Goal: Information Seeking & Learning: Learn about a topic

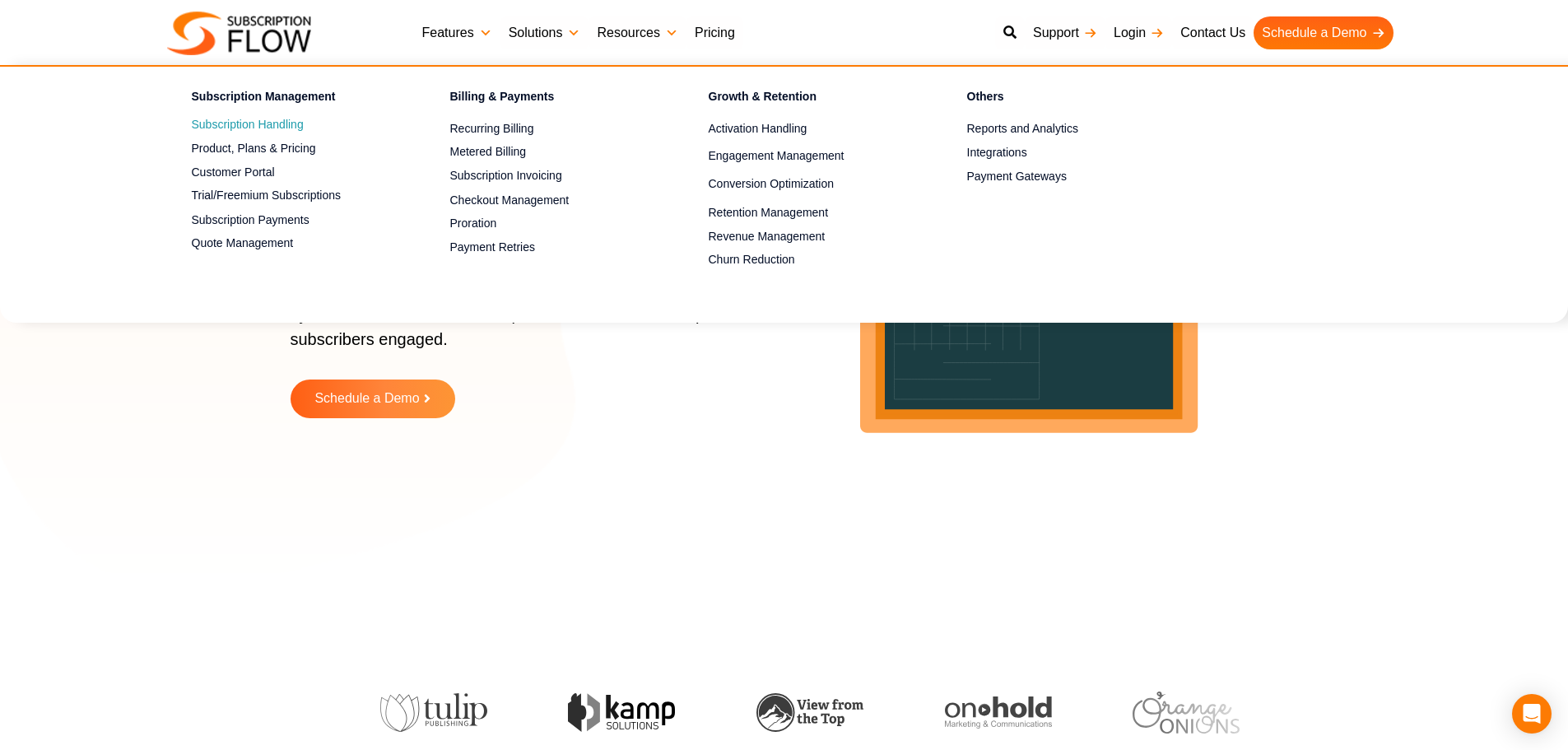
click at [207, 117] on link "Subscription Handling" at bounding box center [292, 125] width 201 height 20
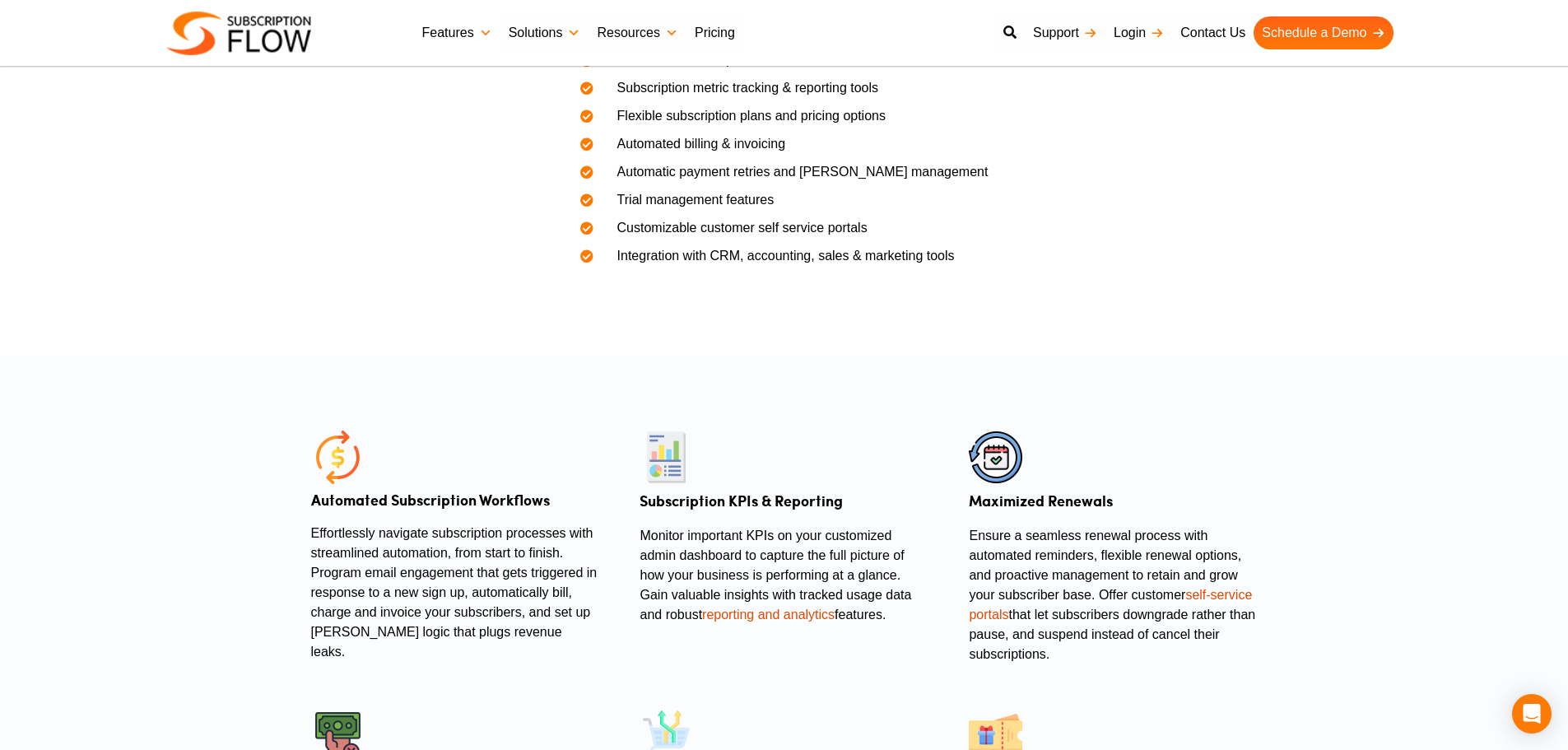
scroll to position [741, 0]
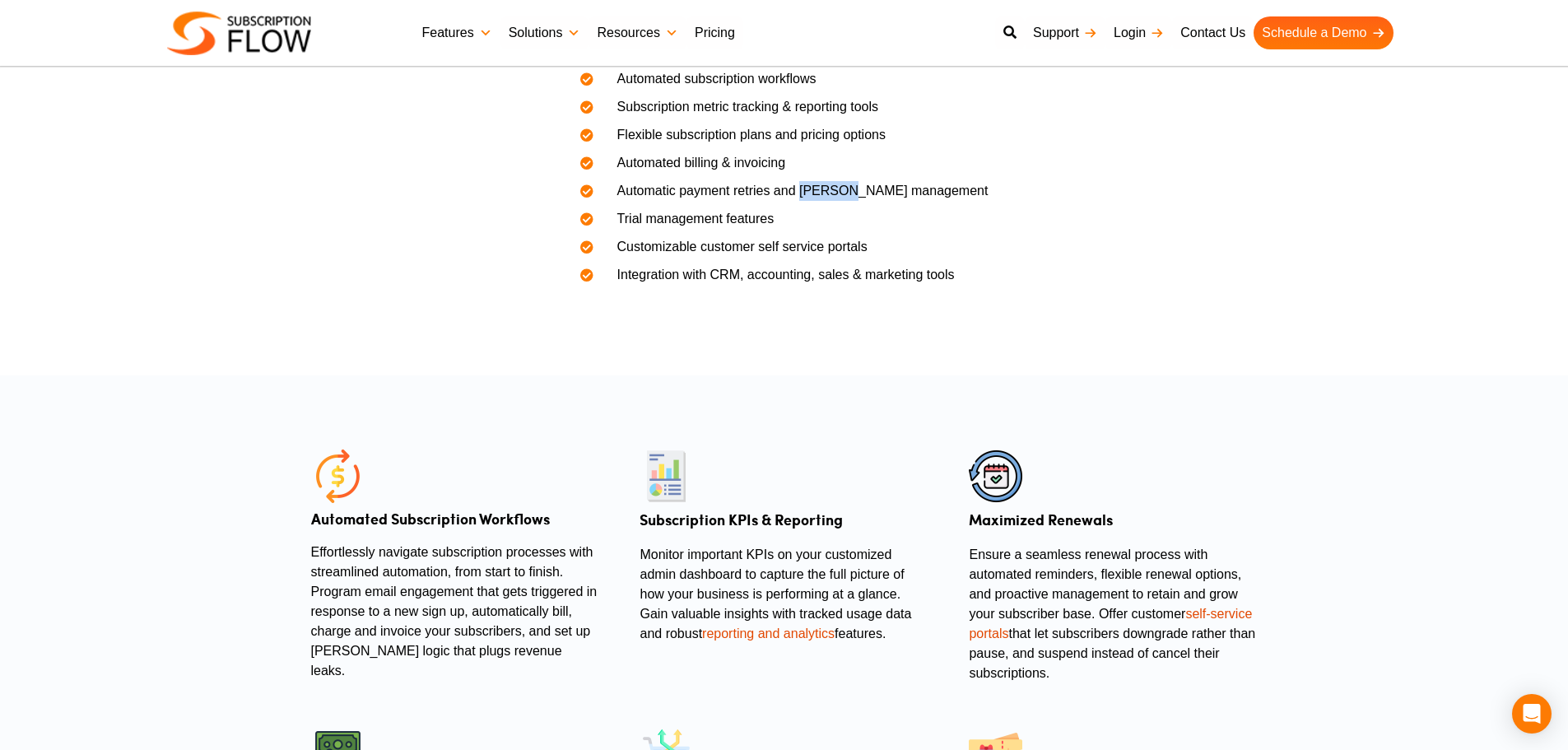
drag, startPoint x: 819, startPoint y: 257, endPoint x: 870, endPoint y: 258, distance: 51.0
click at [870, 201] on span "Automatic payment retries and dunning management" at bounding box center [792, 190] width 392 height 20
copy span "dunning"
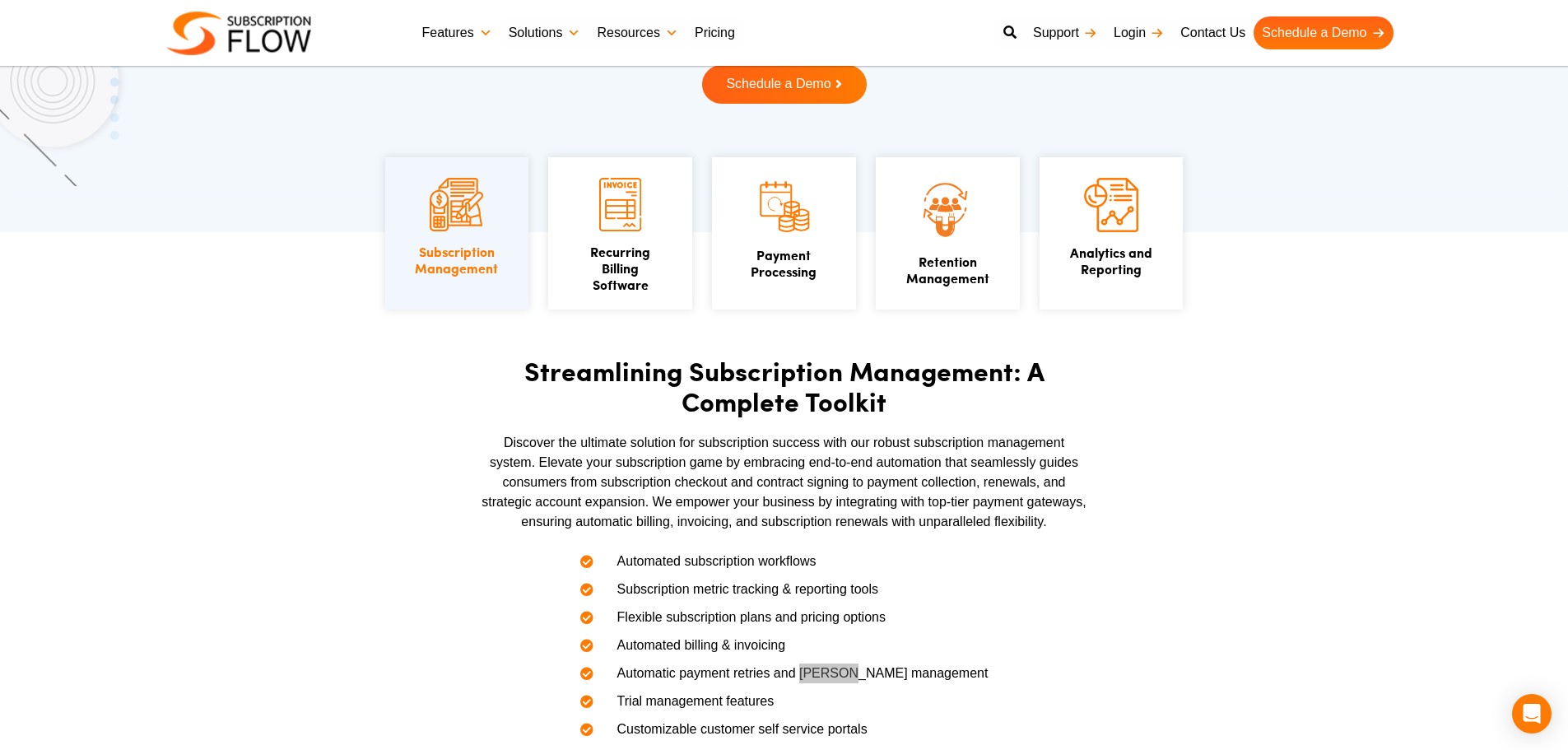
scroll to position [247, 0]
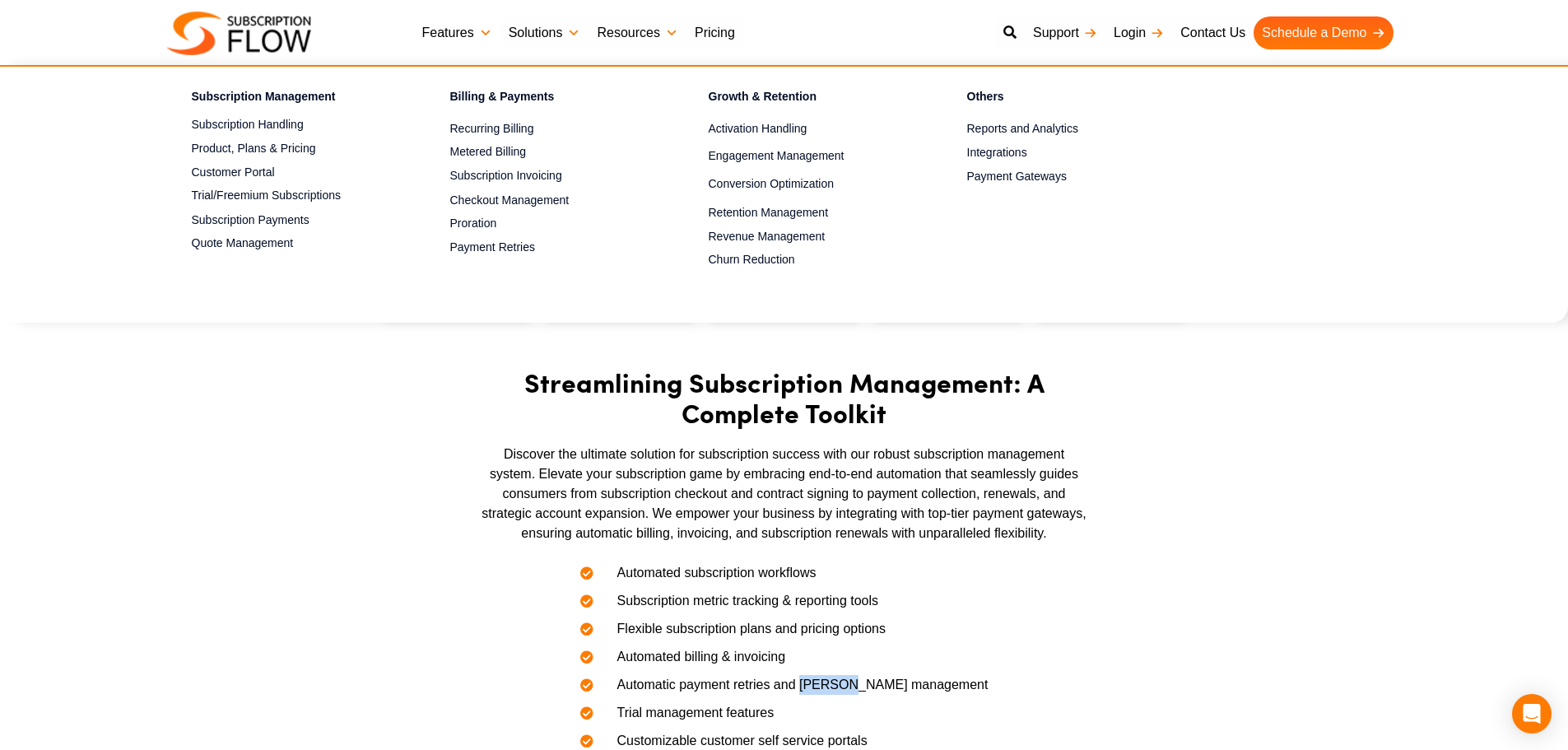
click at [455, 34] on link "Features" at bounding box center [456, 33] width 86 height 33
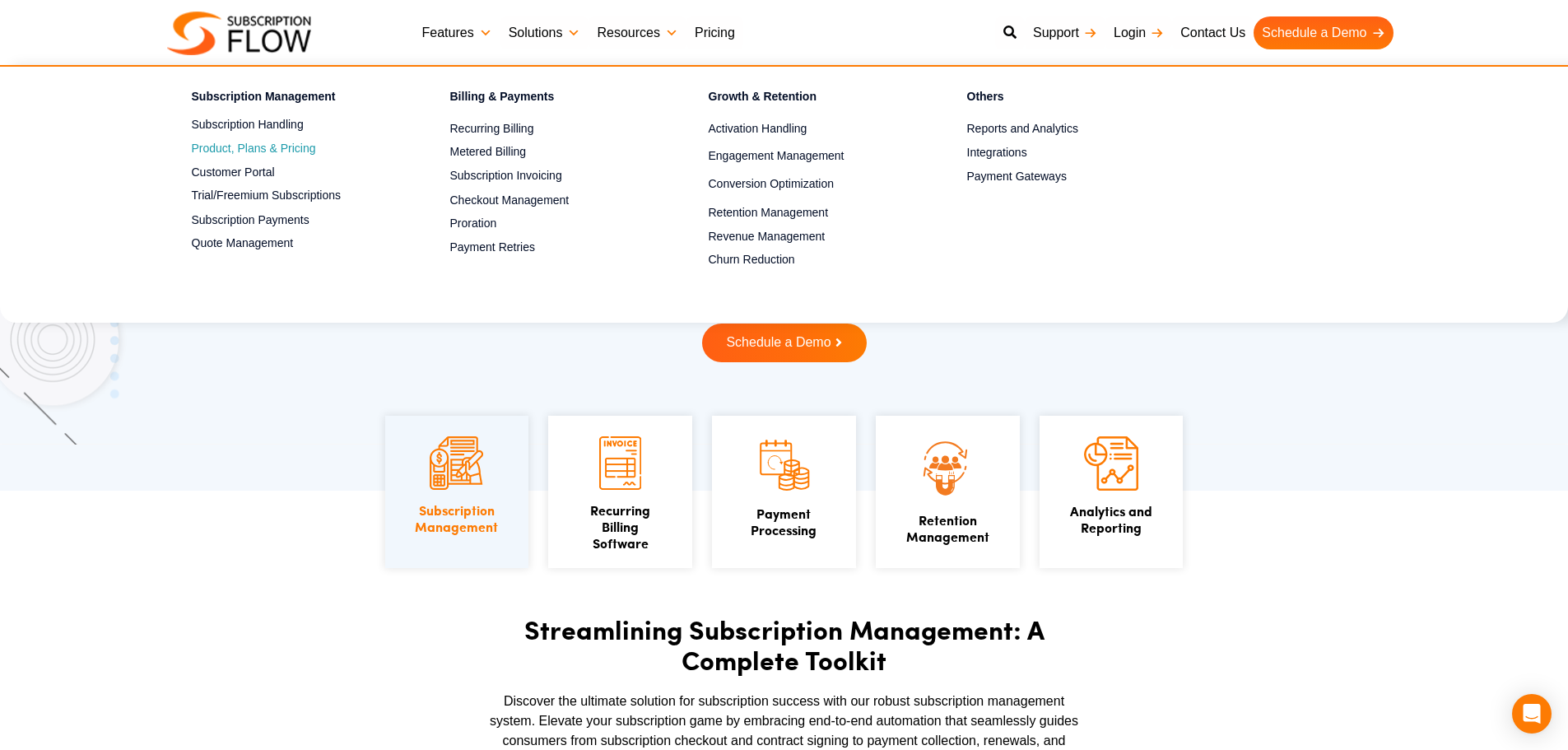
click at [247, 149] on span "Product, Plans & Pricing" at bounding box center [254, 149] width 124 height 17
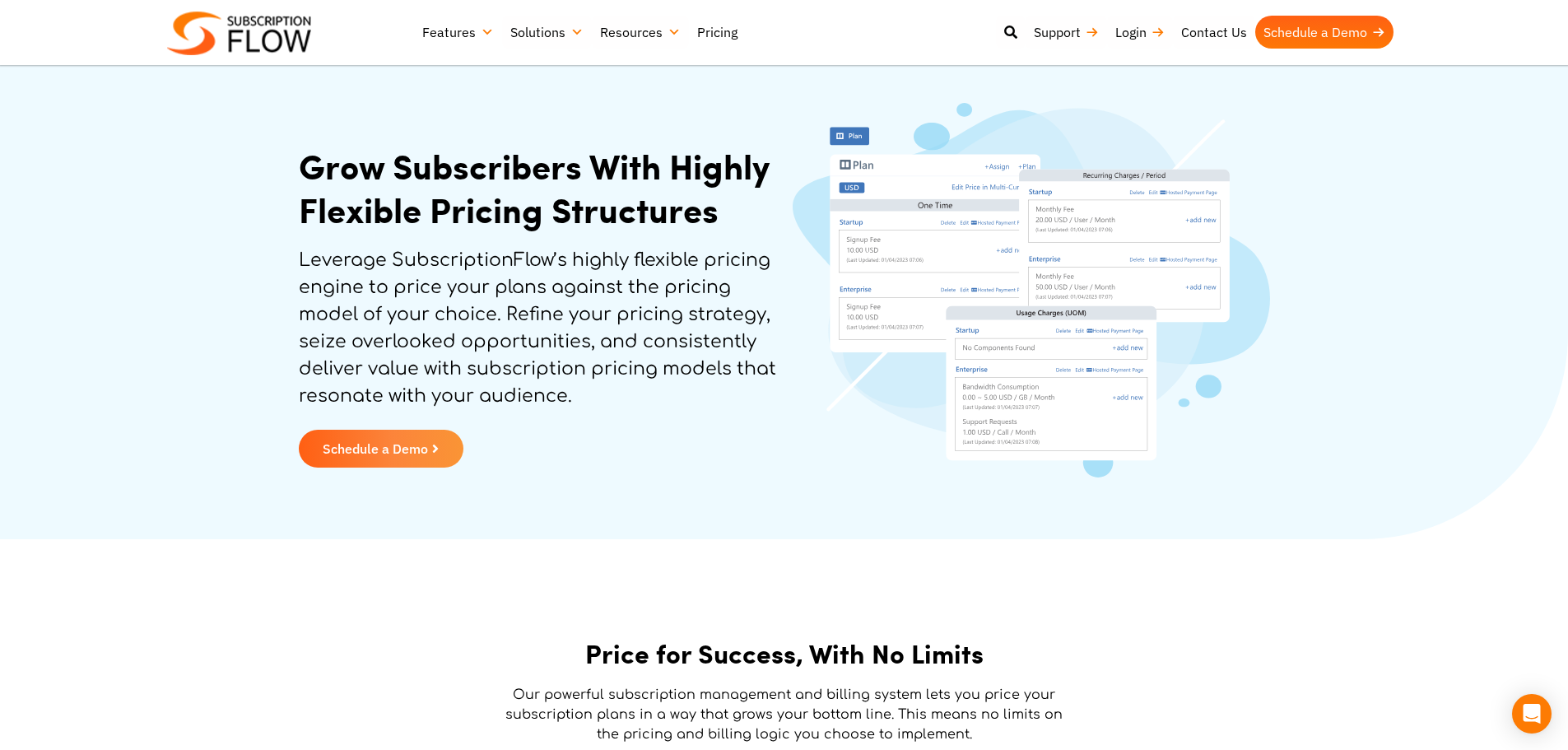
click at [708, 31] on link "Pricing" at bounding box center [717, 32] width 56 height 33
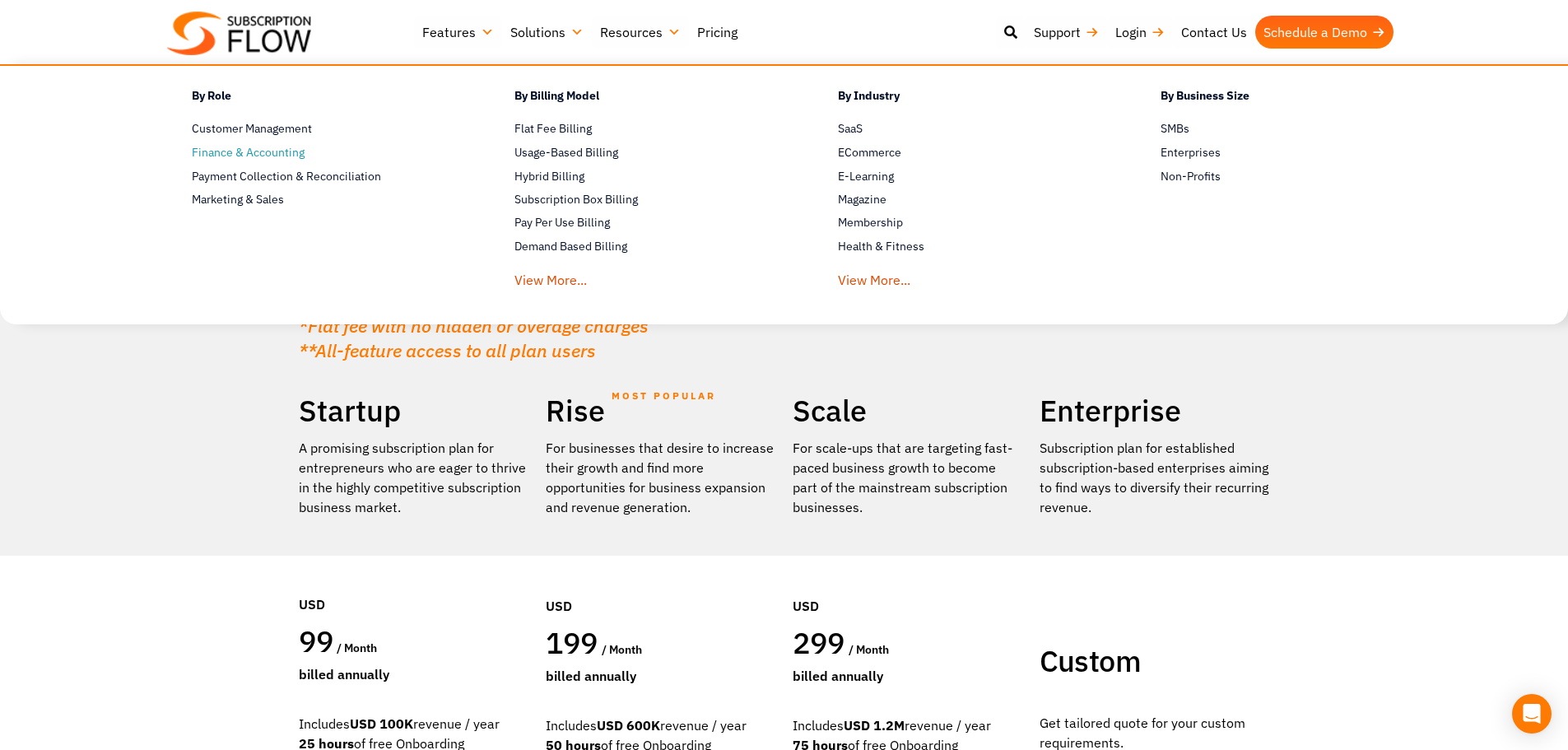
click at [257, 150] on span "Finance & Accounting" at bounding box center [248, 153] width 113 height 17
